Goal: Information Seeking & Learning: Learn about a topic

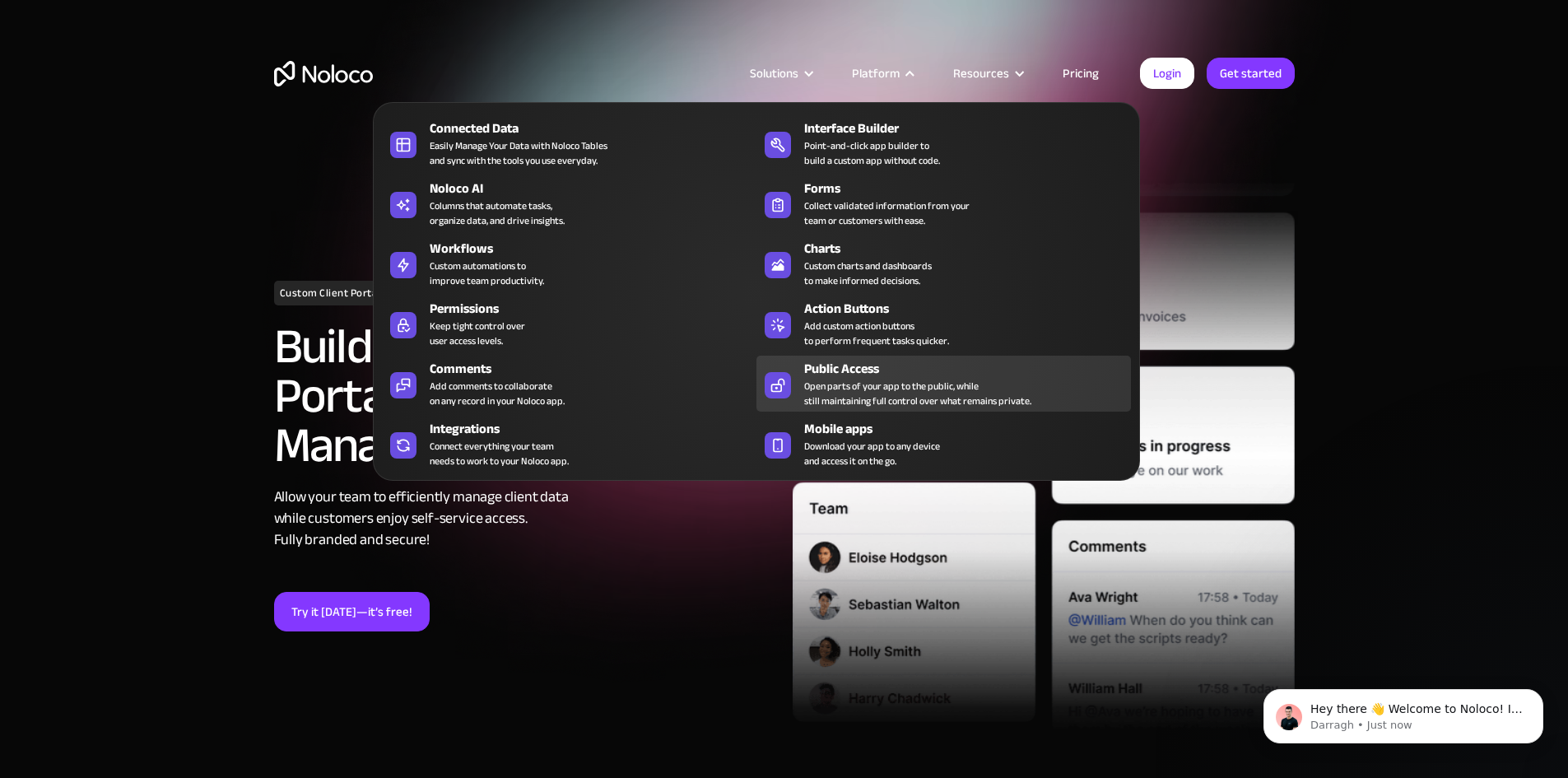
click at [868, 388] on div "Open parts of your app to the public, while still maintaining full control over…" at bounding box center [918, 394] width 228 height 30
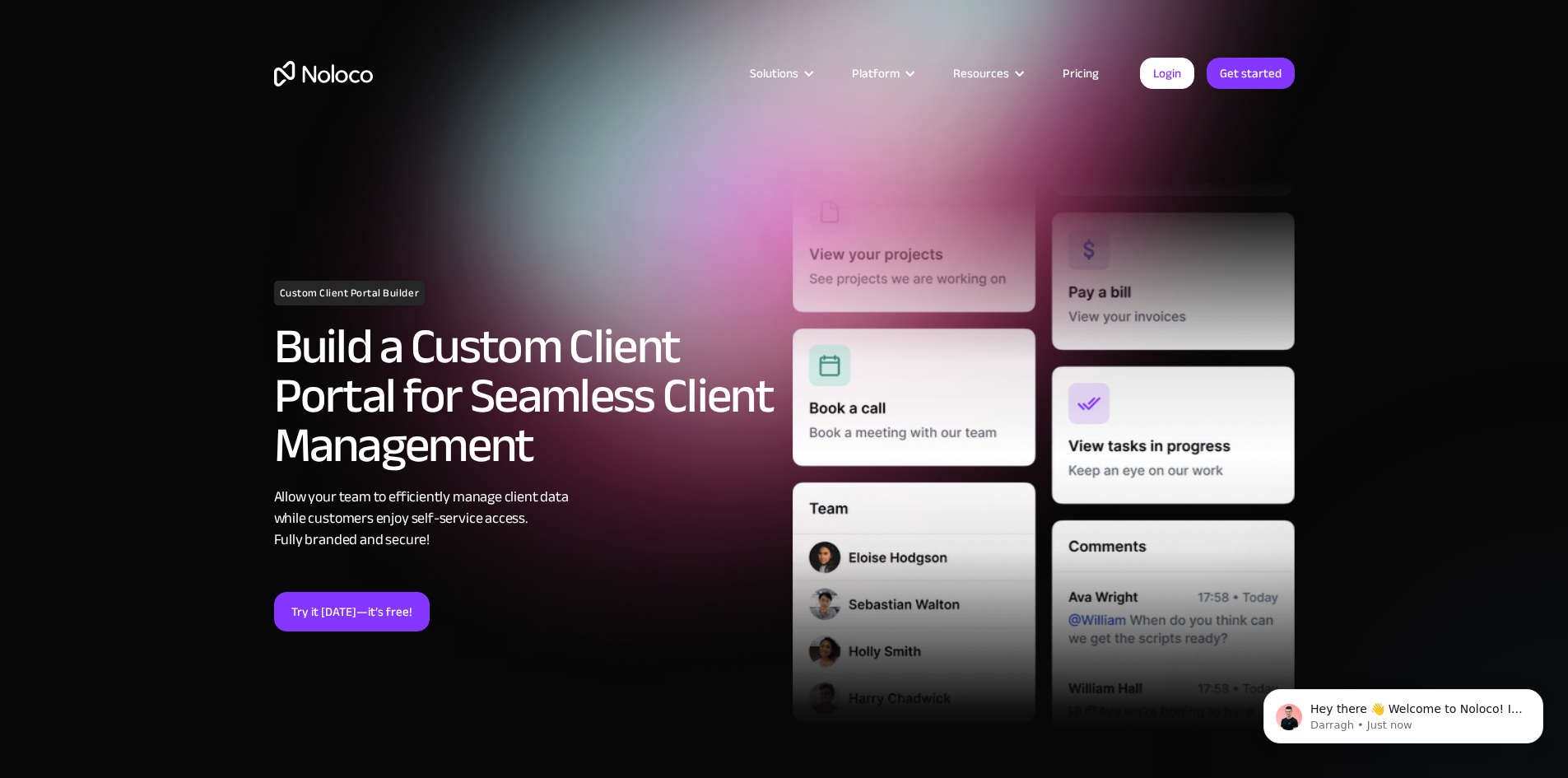
drag, startPoint x: 898, startPoint y: 62, endPoint x: 1453, endPoint y: 99, distance: 556.2
click at [1541, 102] on div "Solutions Use Cases Business Types Project Management Keep track of customers, …" at bounding box center [784, 77] width 1568 height 154
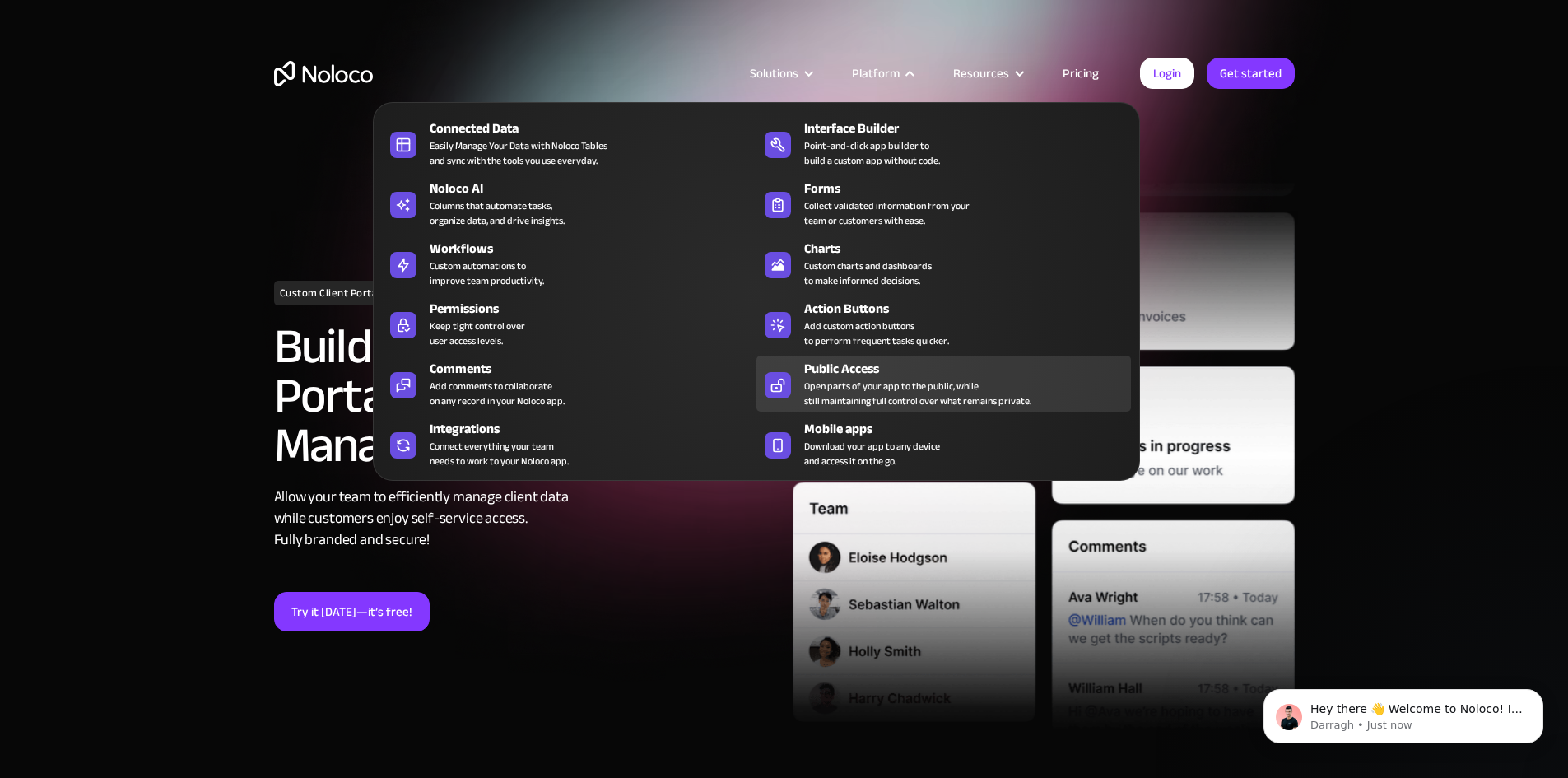
drag, startPoint x: 847, startPoint y: 405, endPoint x: 847, endPoint y: 383, distance: 22.0
click at [847, 404] on div "Open parts of your app to the public, while still maintaining full control over…" at bounding box center [918, 394] width 228 height 30
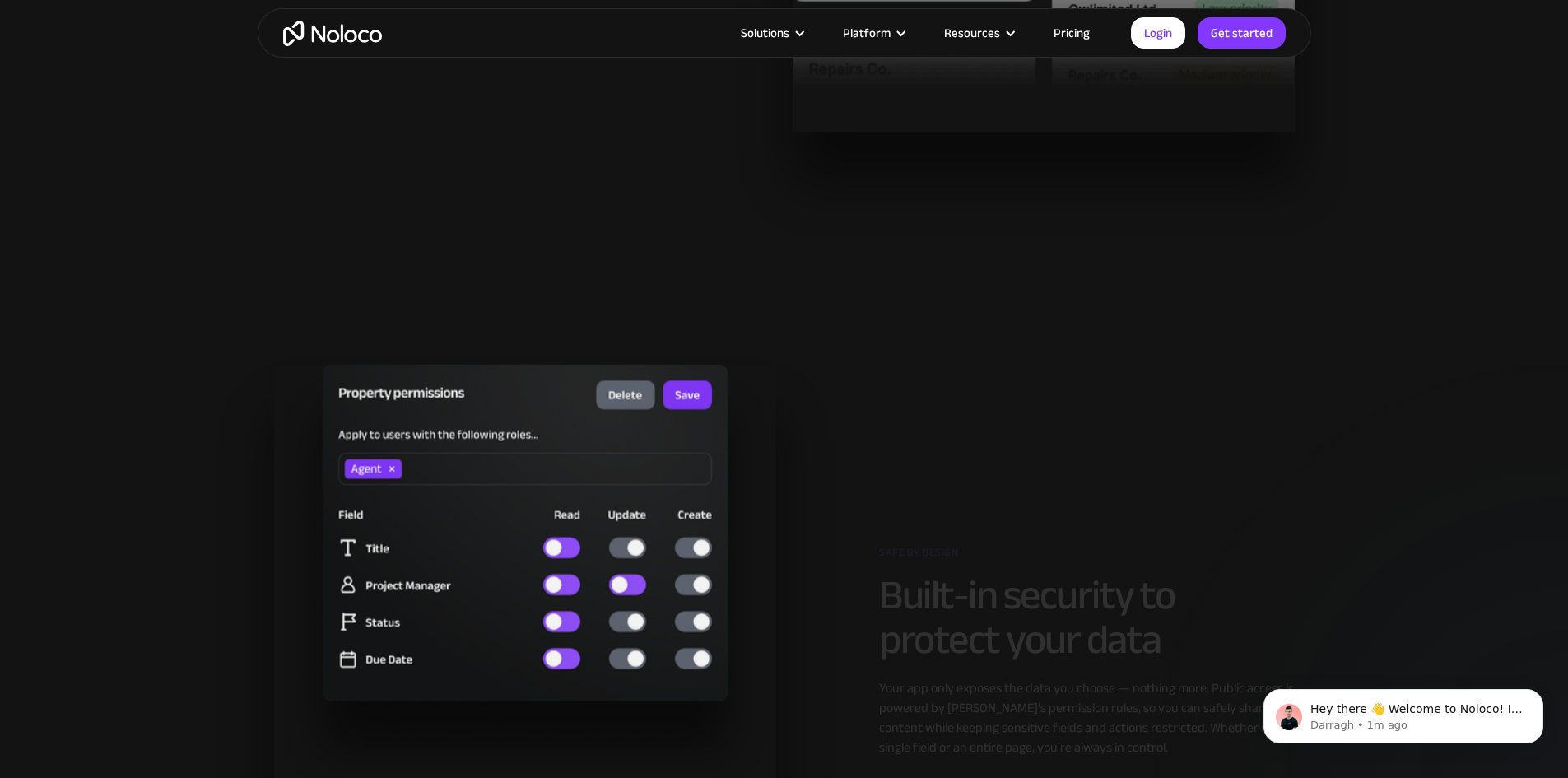
scroll to position [3289, 0]
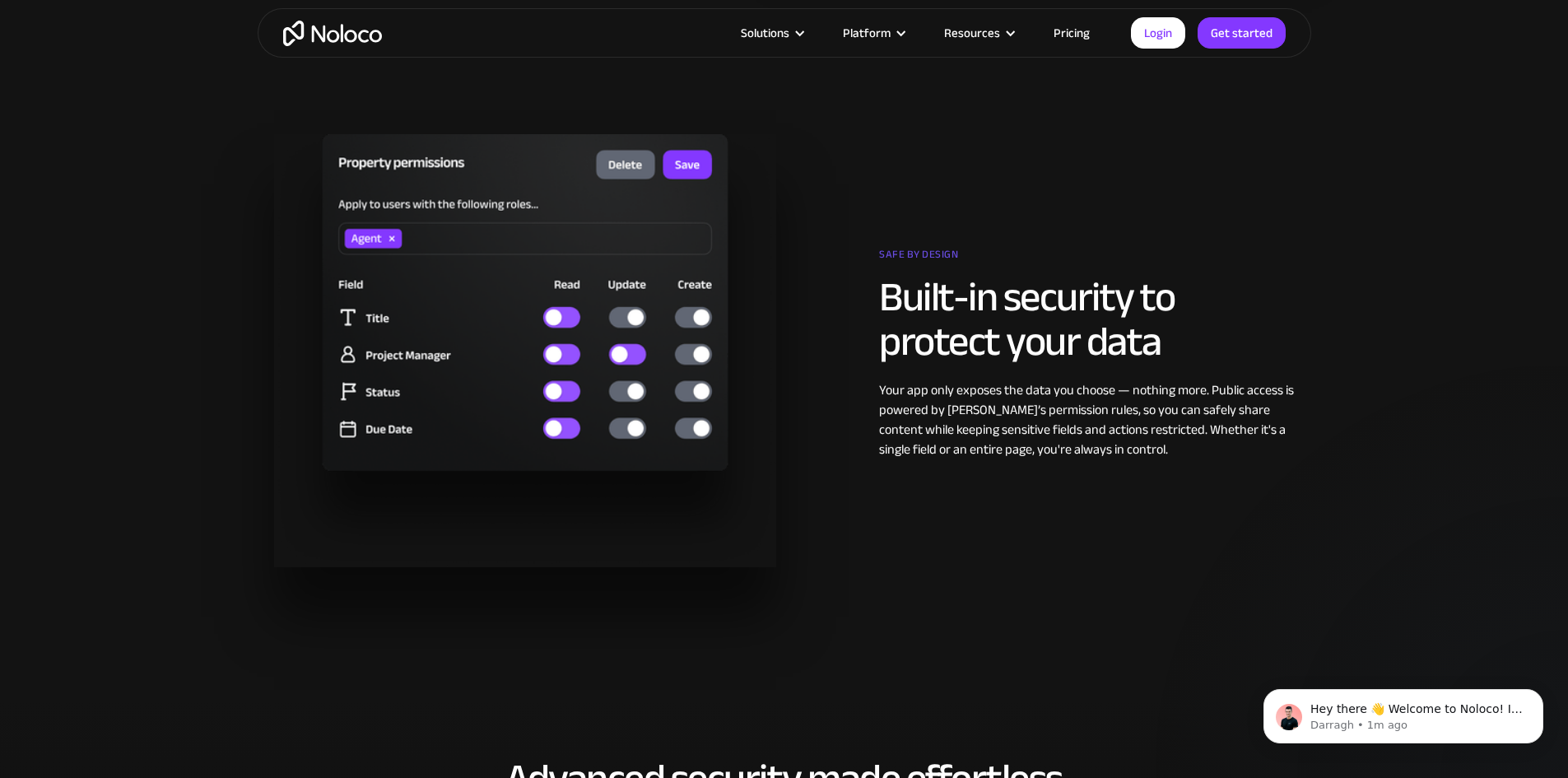
click at [1060, 27] on link "Pricing" at bounding box center [1072, 33] width 77 height 22
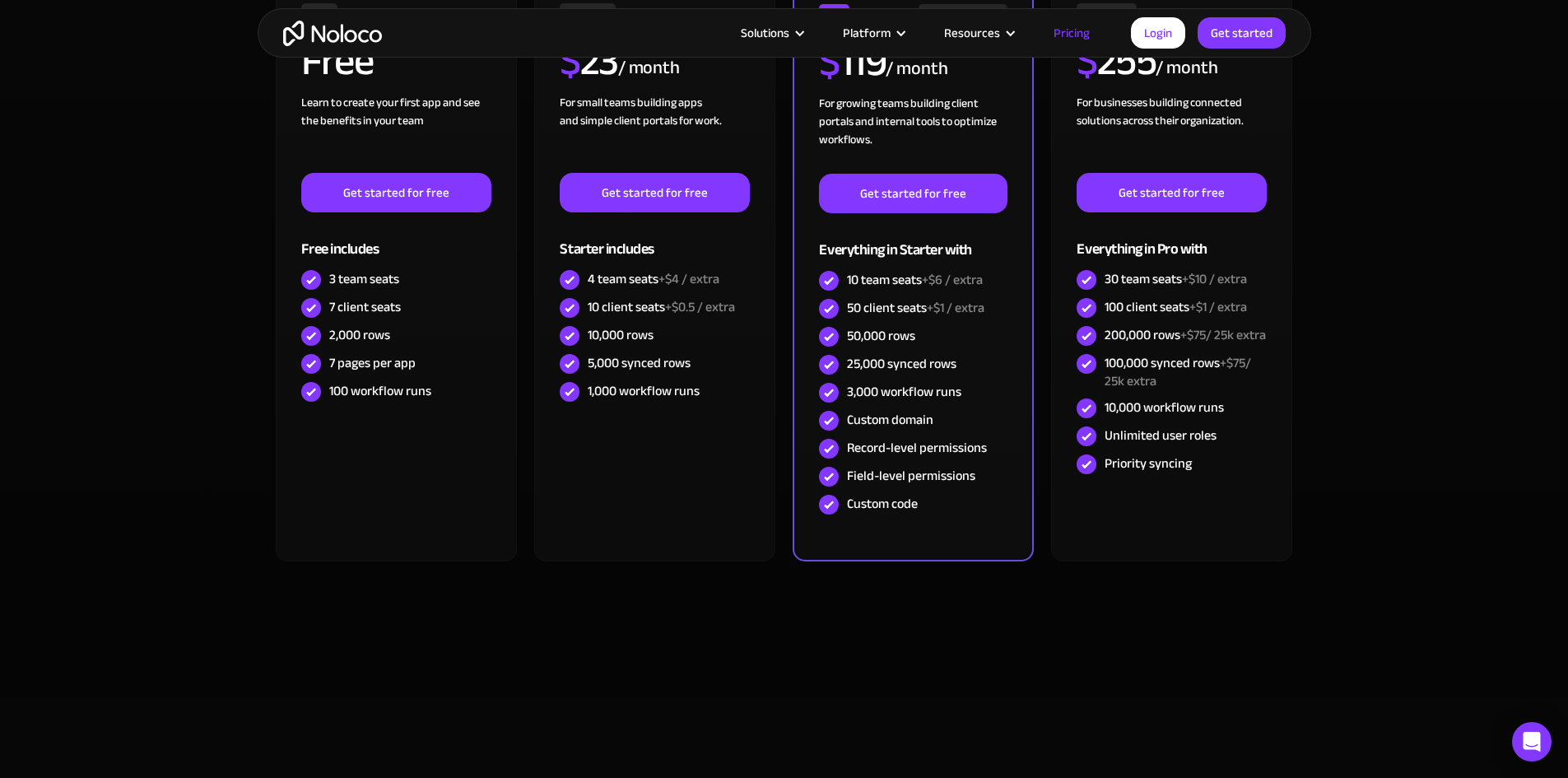
scroll to position [479, 0]
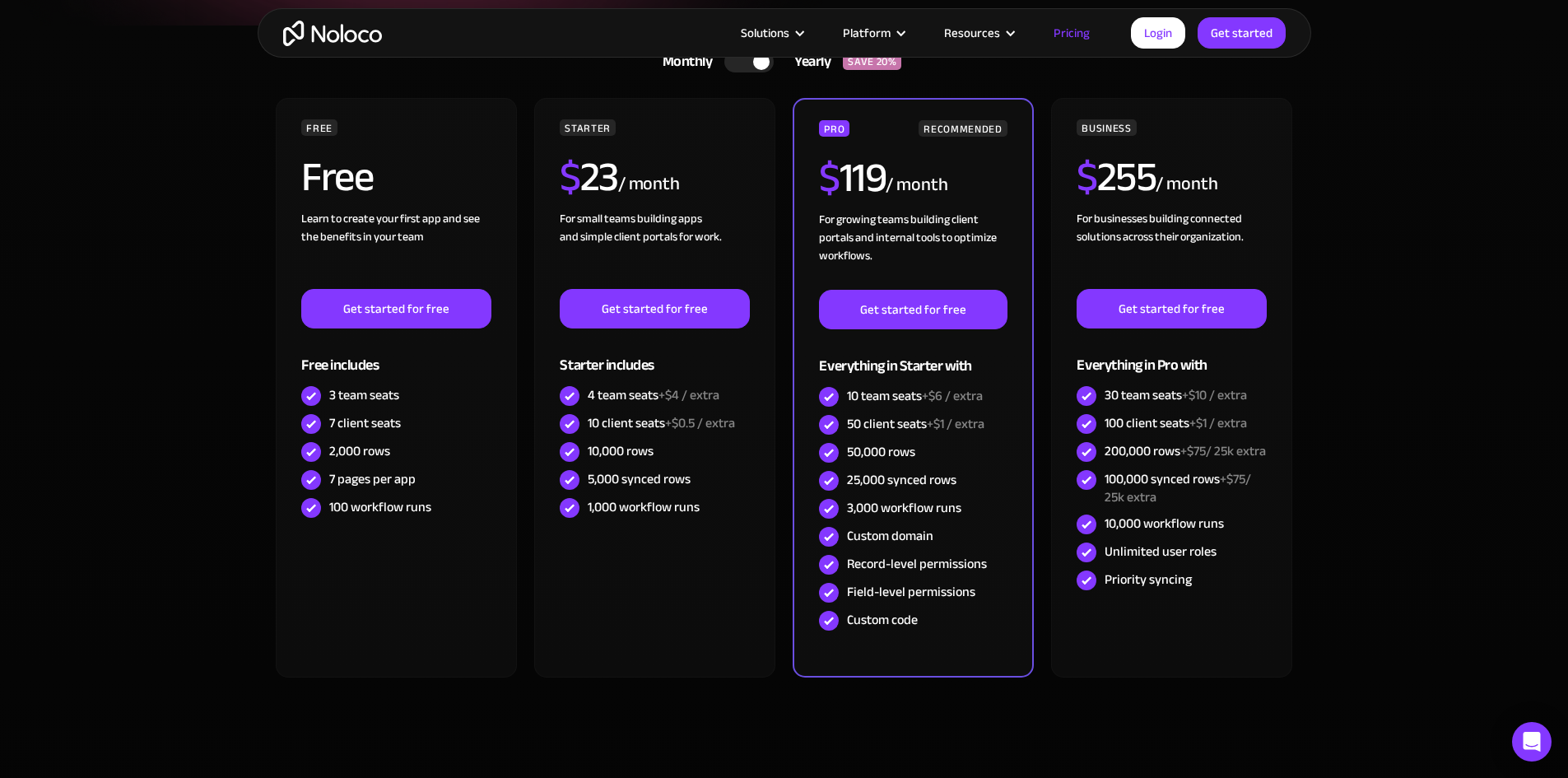
drag, startPoint x: 1573, startPoint y: 201, endPoint x: 1566, endPoint y: 76, distance: 125.2
click at [1566, 76] on section "Monthly Yearly SAVE 20% Monthly Yearly SAVE 20% FREE Free Learn to create your …" at bounding box center [784, 420] width 1568 height 789
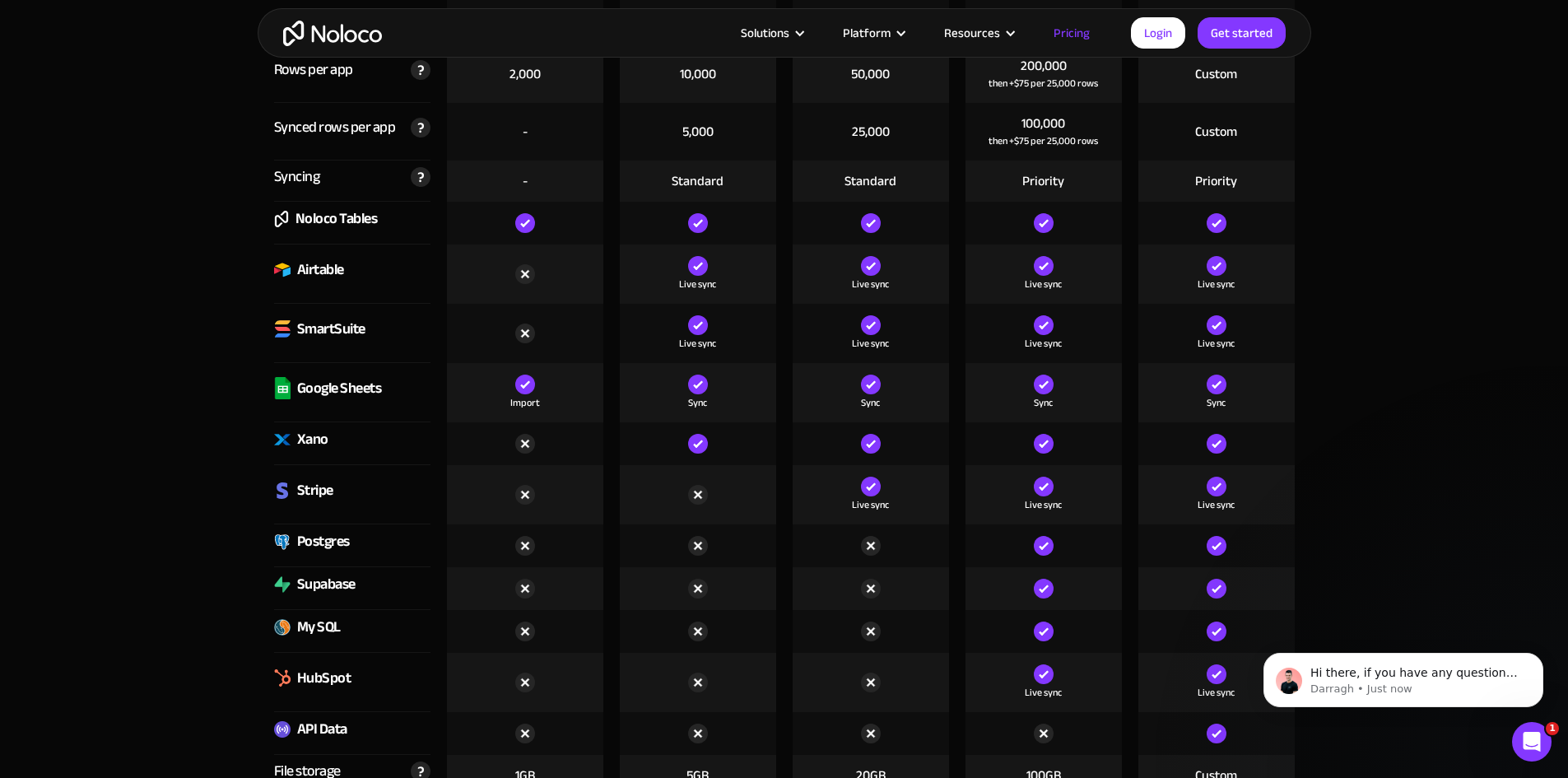
scroll to position [0, 0]
